Goal: Task Accomplishment & Management: Complete application form

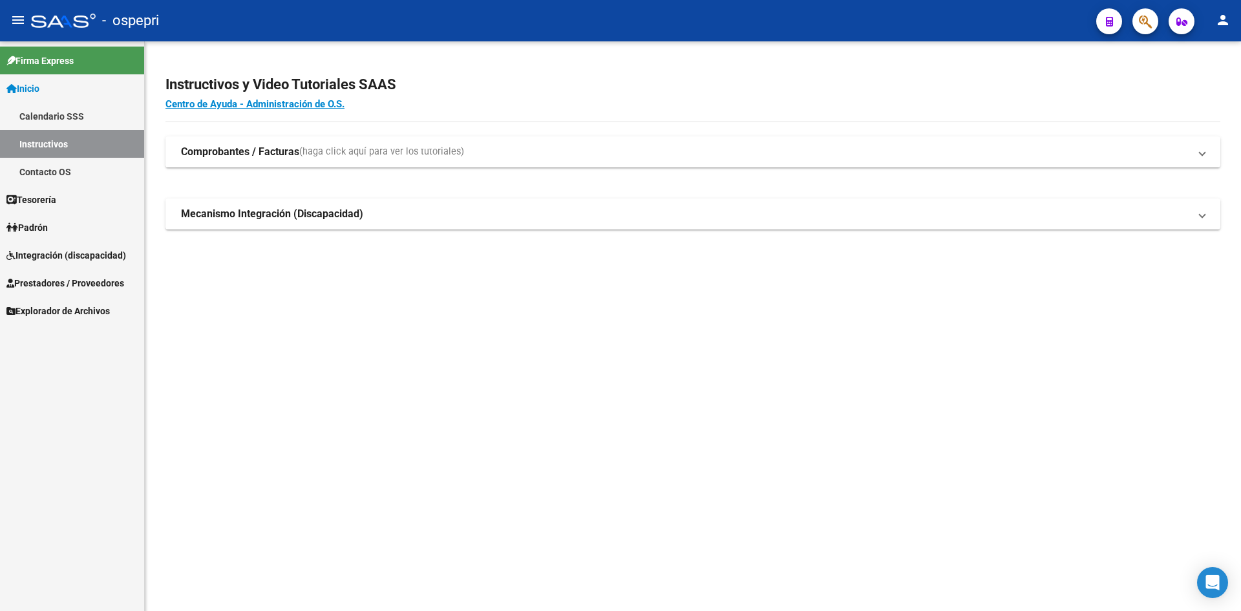
click at [56, 278] on span "Prestadores / Proveedores" at bounding box center [65, 283] width 118 height 14
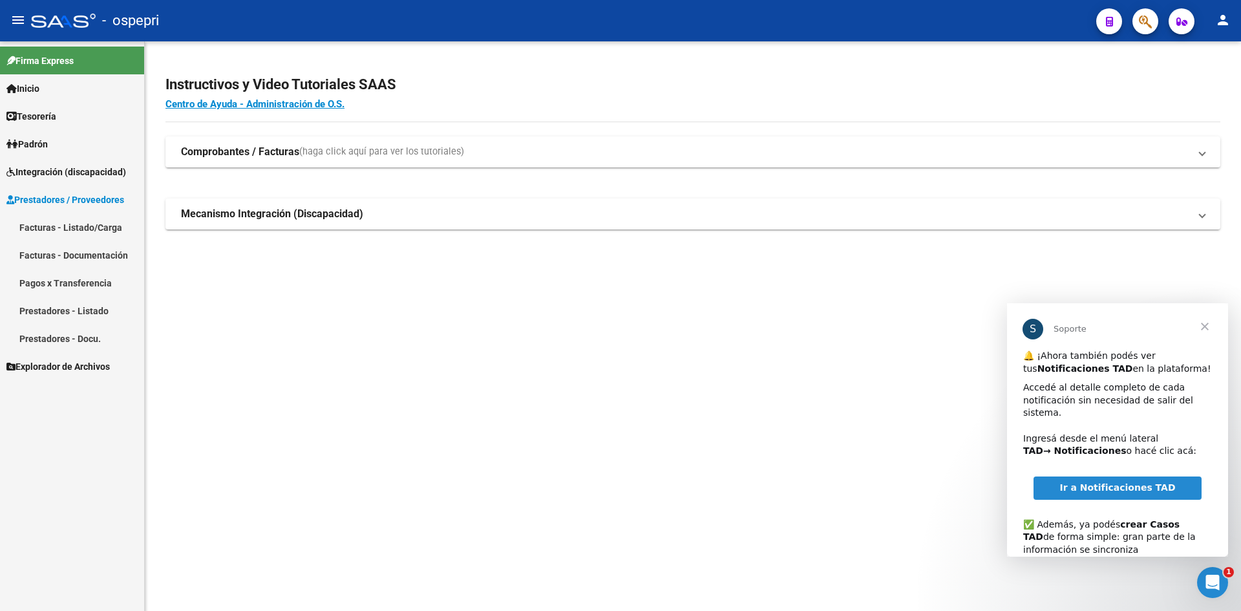
click at [41, 221] on link "Facturas - Listado/Carga" at bounding box center [72, 227] width 144 height 28
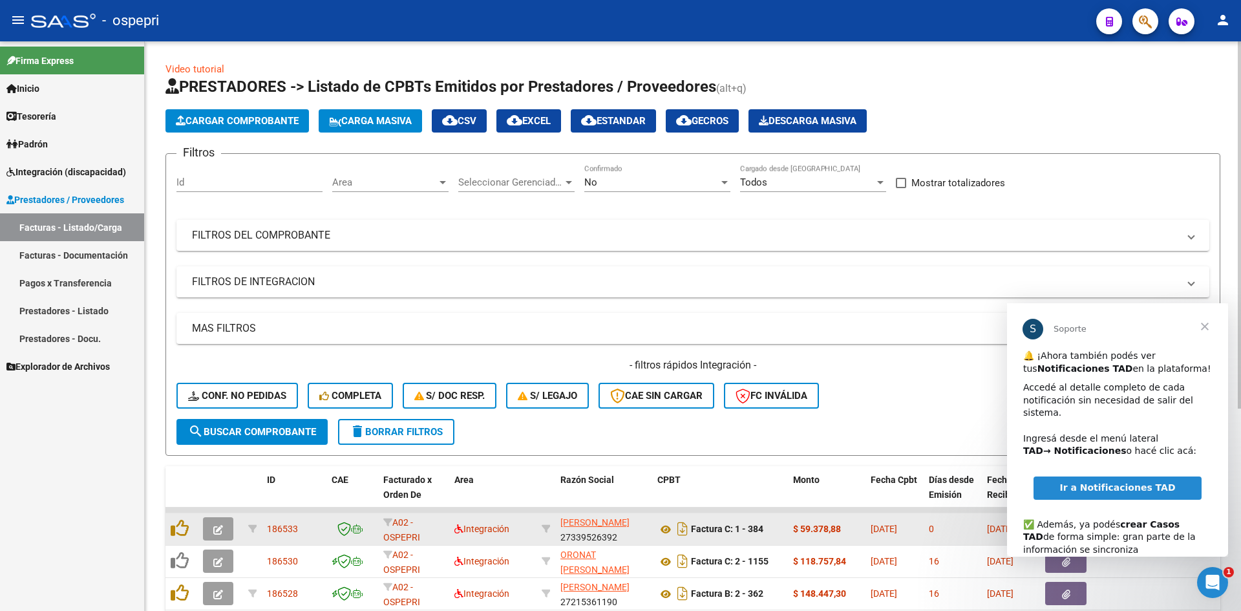
click at [222, 531] on icon "button" at bounding box center [218, 530] width 10 height 10
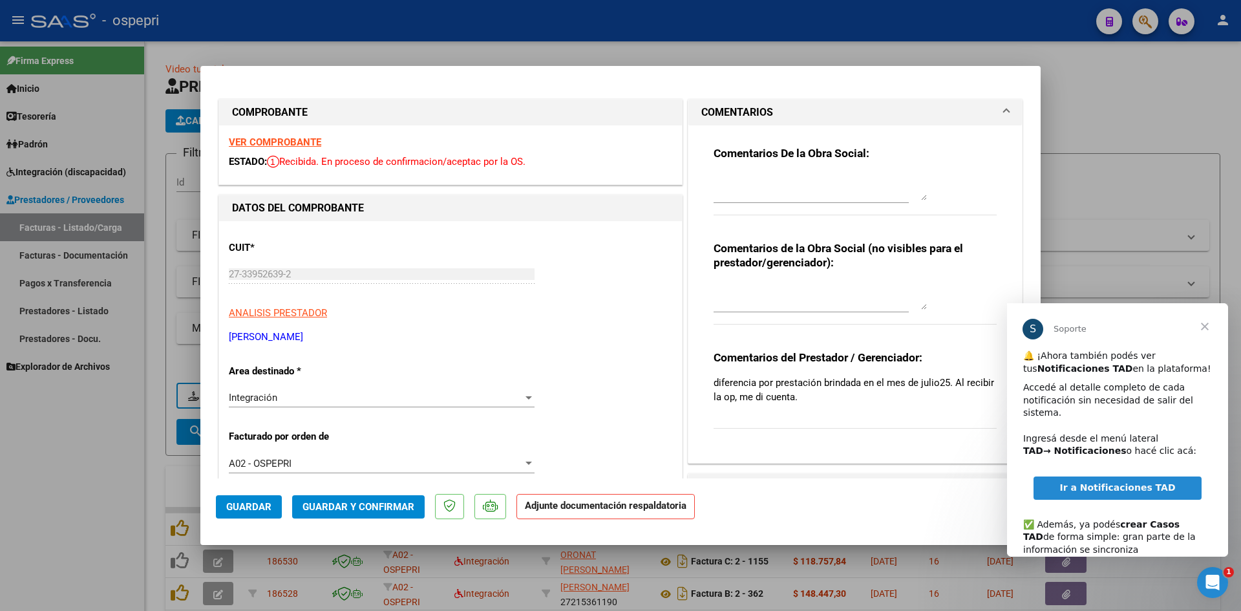
click at [922, 199] on div "Comentarios De la Obra Social:" at bounding box center [854, 187] width 283 height 83
click at [920, 198] on textarea at bounding box center [819, 187] width 213 height 26
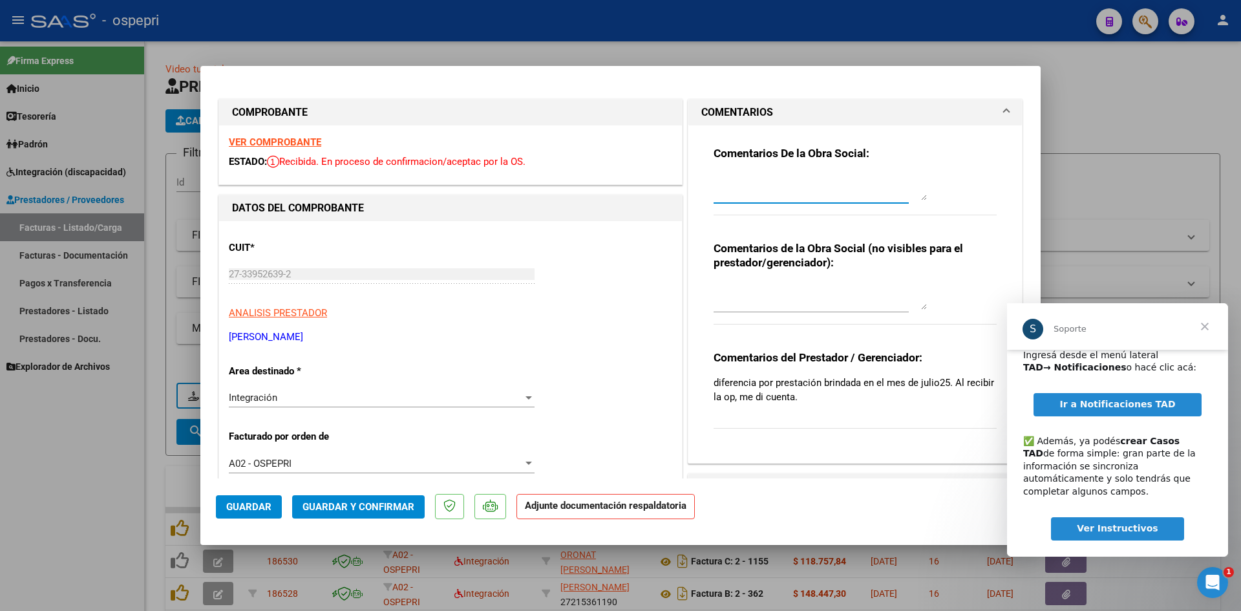
click at [1205, 326] on span "Cerrar" at bounding box center [1204, 326] width 47 height 47
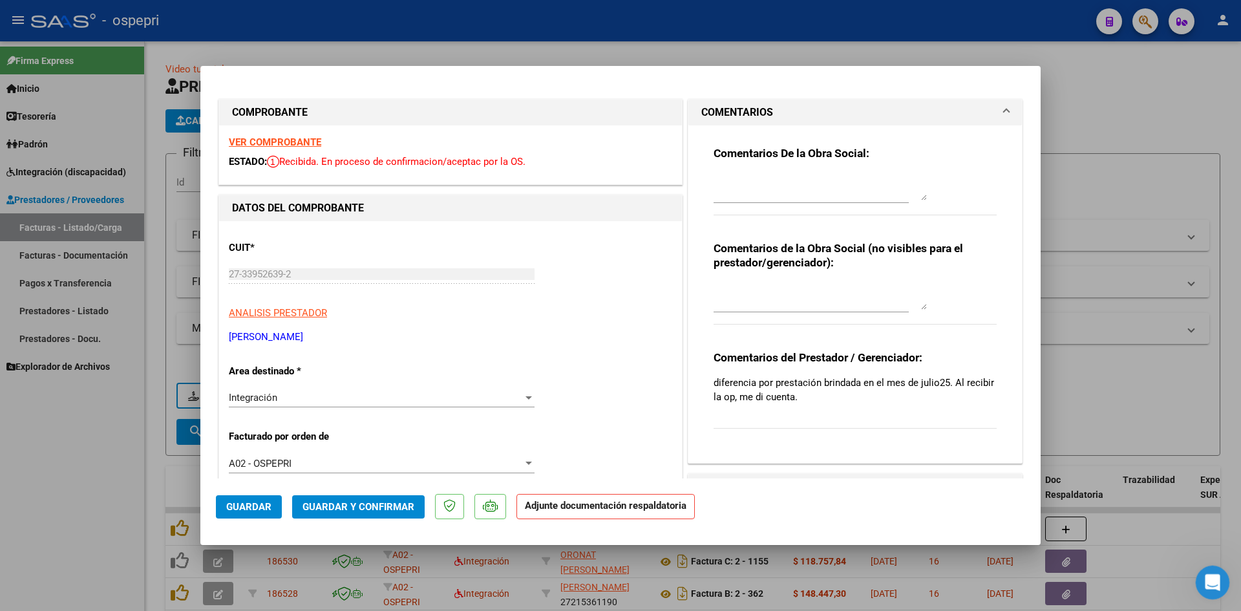
click at [1205, 570] on div "Abrir Intercom Messenger" at bounding box center [1210, 580] width 43 height 43
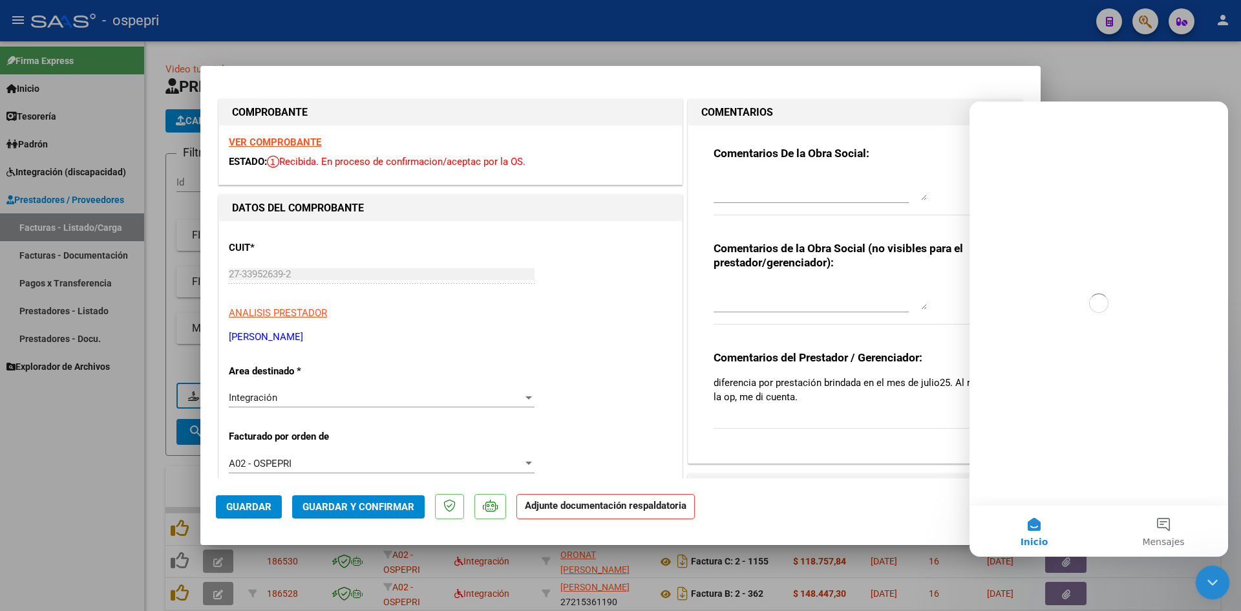
scroll to position [0, 0]
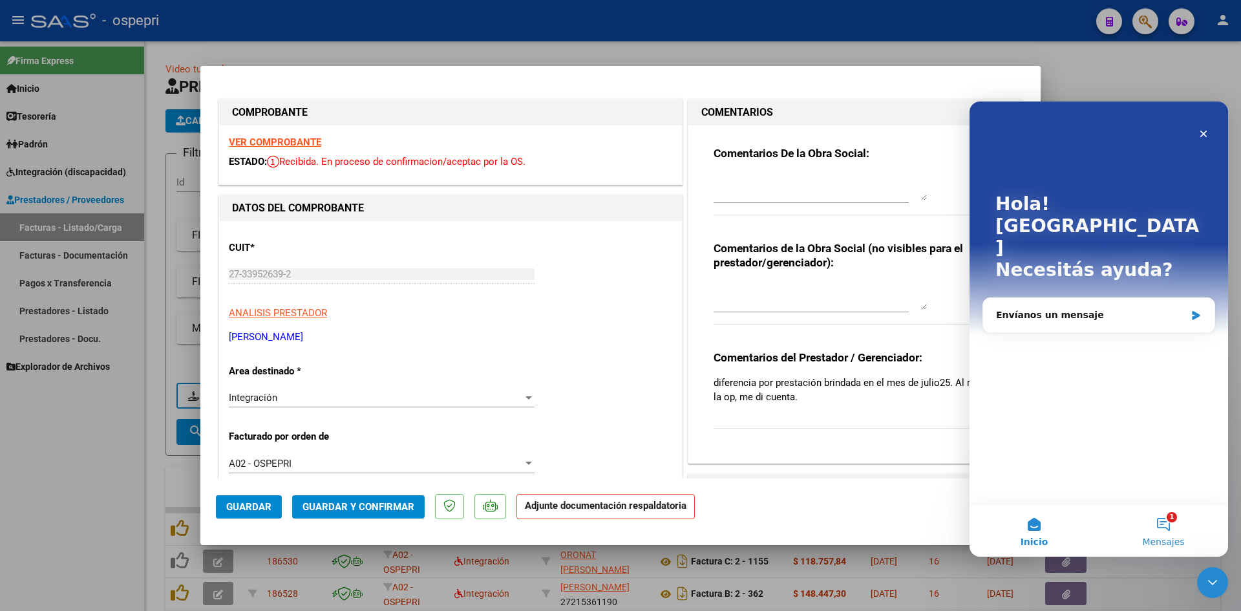
click at [1170, 537] on span "Mensajes" at bounding box center [1163, 541] width 42 height 9
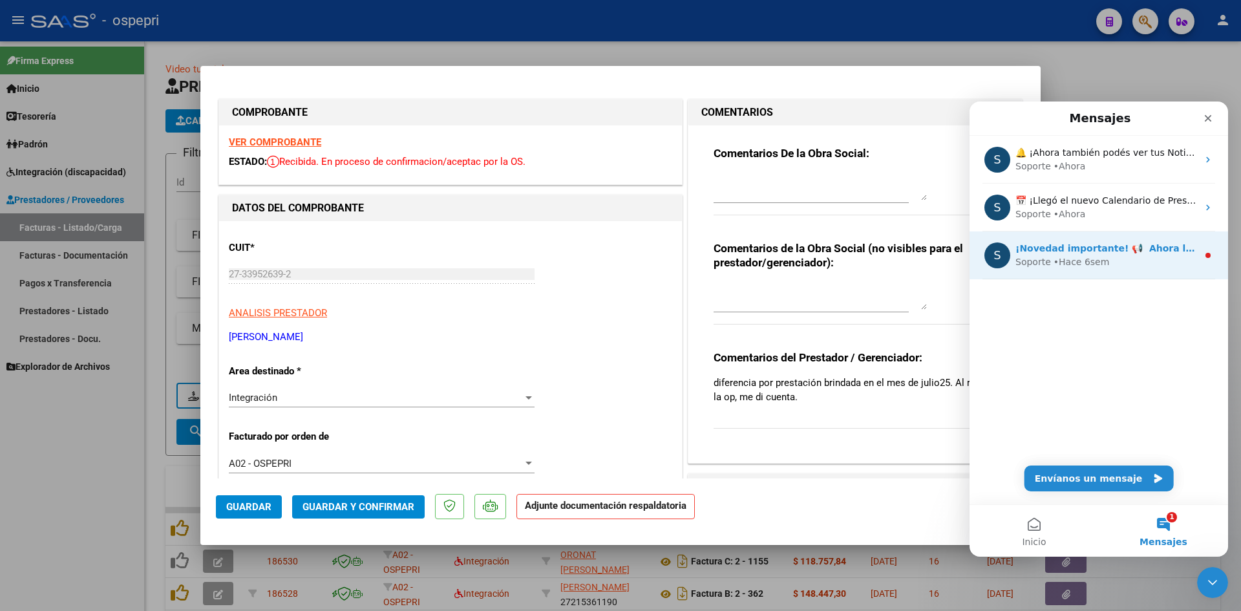
click at [1108, 260] on div "Soporte • Hace 6sem" at bounding box center [1106, 262] width 182 height 14
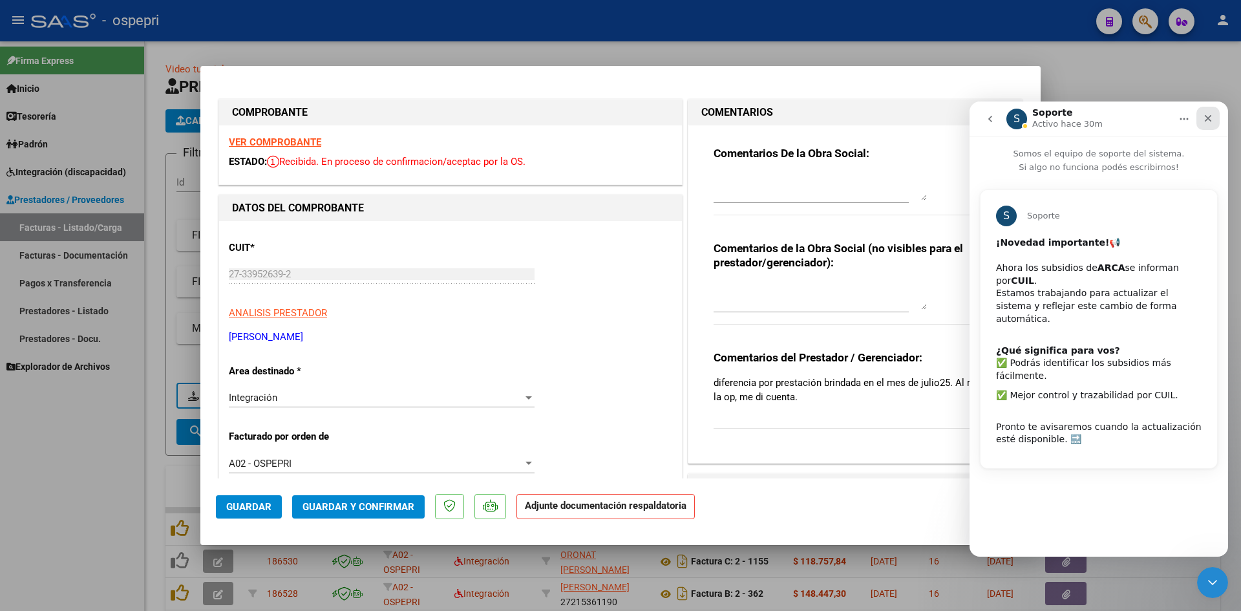
click at [1208, 114] on icon "Cerrar" at bounding box center [1208, 118] width 10 height 10
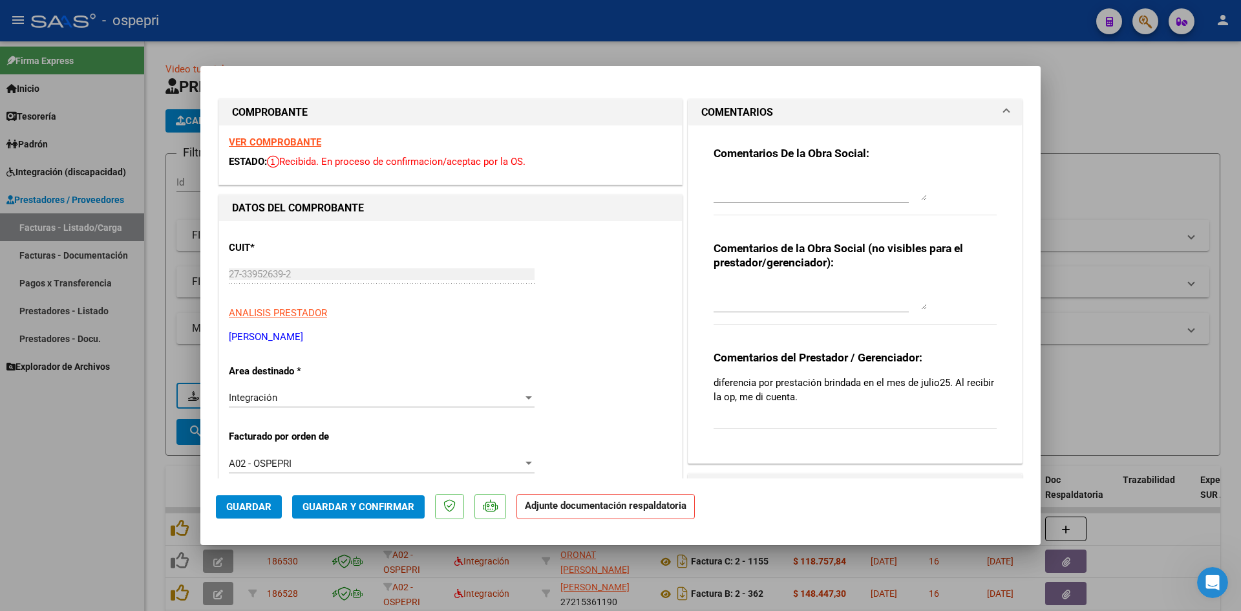
click at [1101, 189] on div at bounding box center [620, 305] width 1241 height 611
type input "$ 0,00"
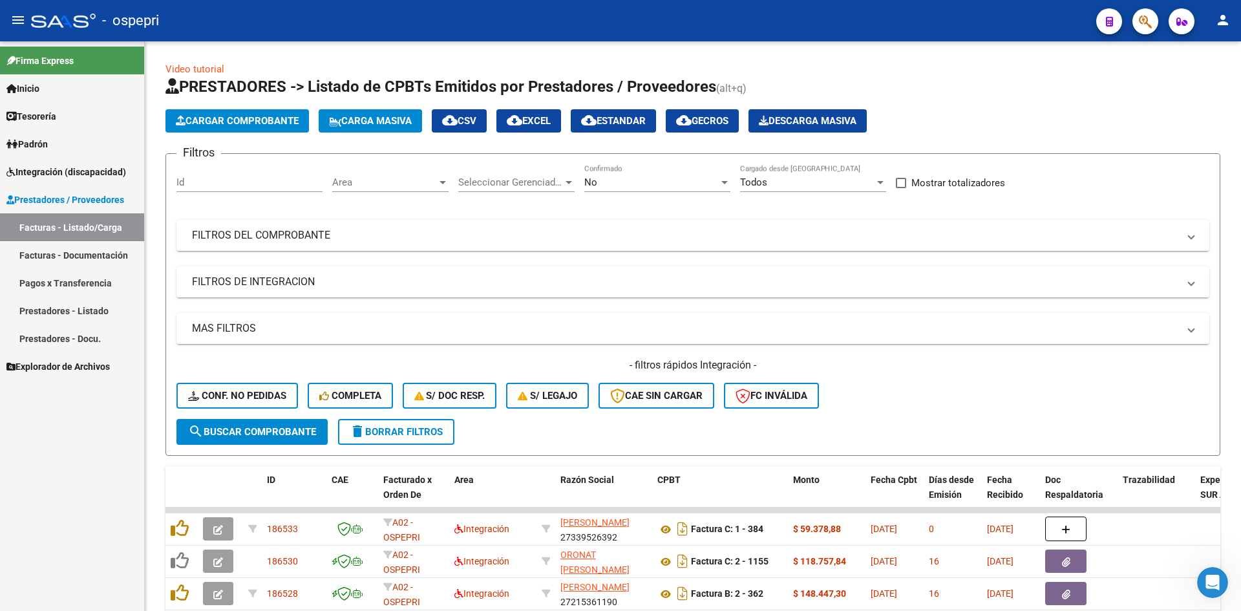
click at [57, 313] on link "Prestadores - Listado" at bounding box center [72, 311] width 144 height 28
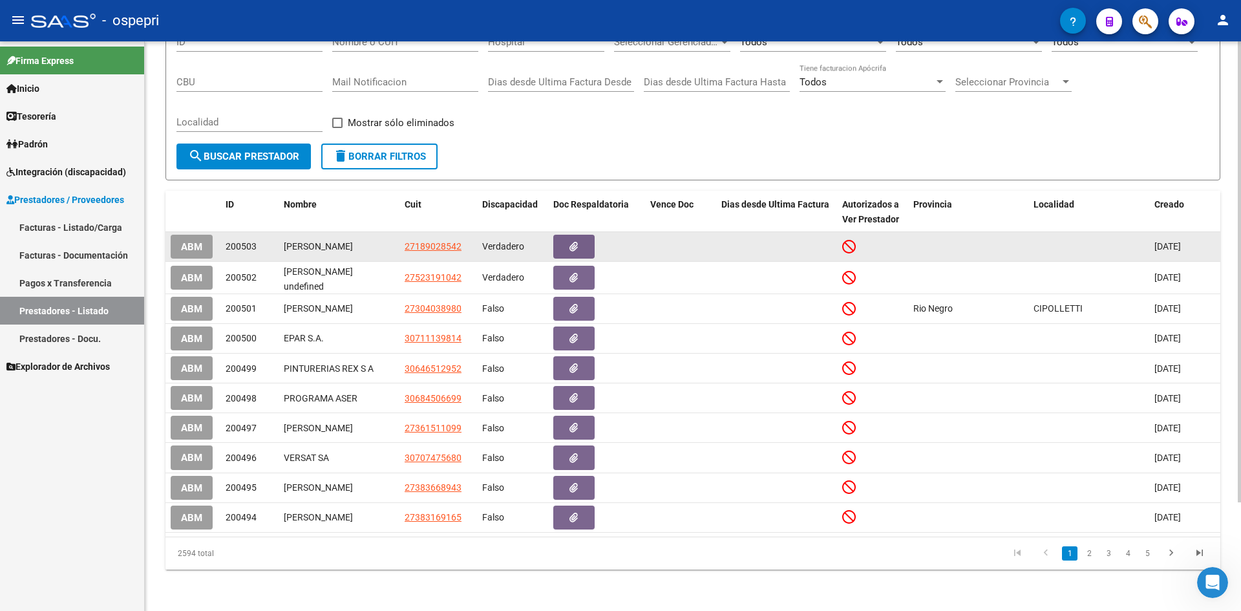
scroll to position [134, 0]
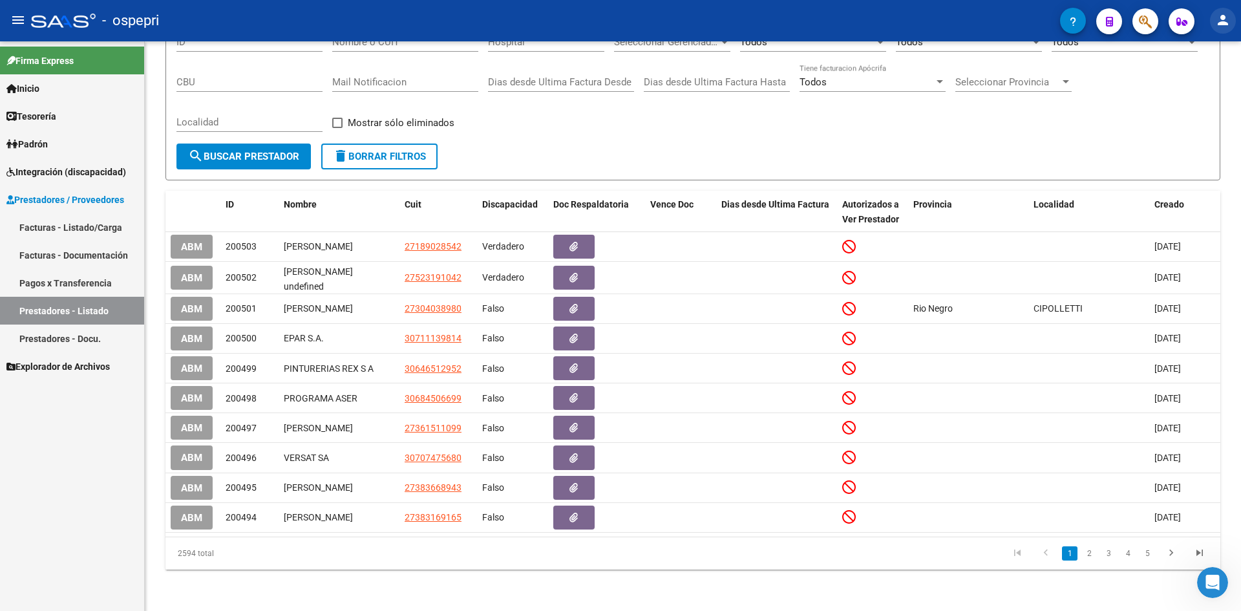
click at [1224, 26] on mat-icon "person" at bounding box center [1223, 20] width 16 height 16
click at [1226, 18] on div at bounding box center [620, 305] width 1241 height 611
